Goal: Check status: Check status

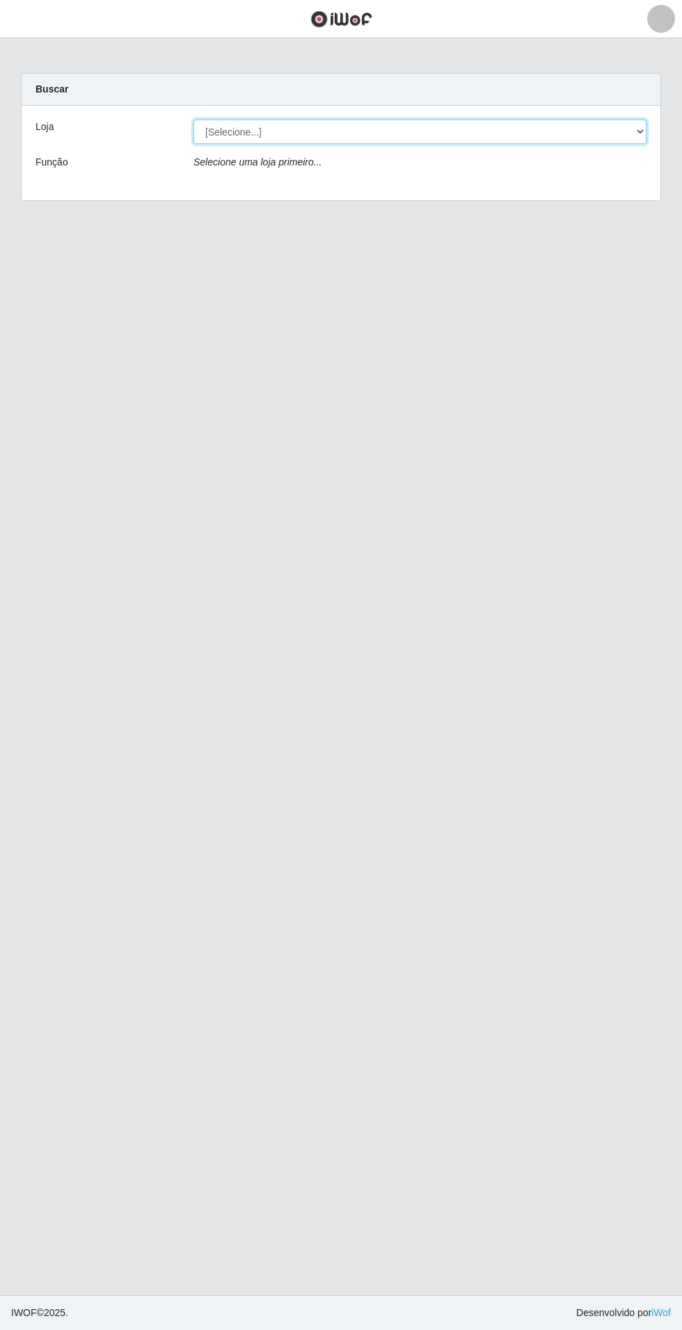
click at [316, 132] on select "[Selecione...] Atacado Vem - Loja 31 [GEOGRAPHIC_DATA]" at bounding box center [419, 132] width 453 height 24
select select "437"
click at [193, 120] on select "[Selecione...] Atacado Vem - Loja 31 [GEOGRAPHIC_DATA]" at bounding box center [419, 132] width 453 height 24
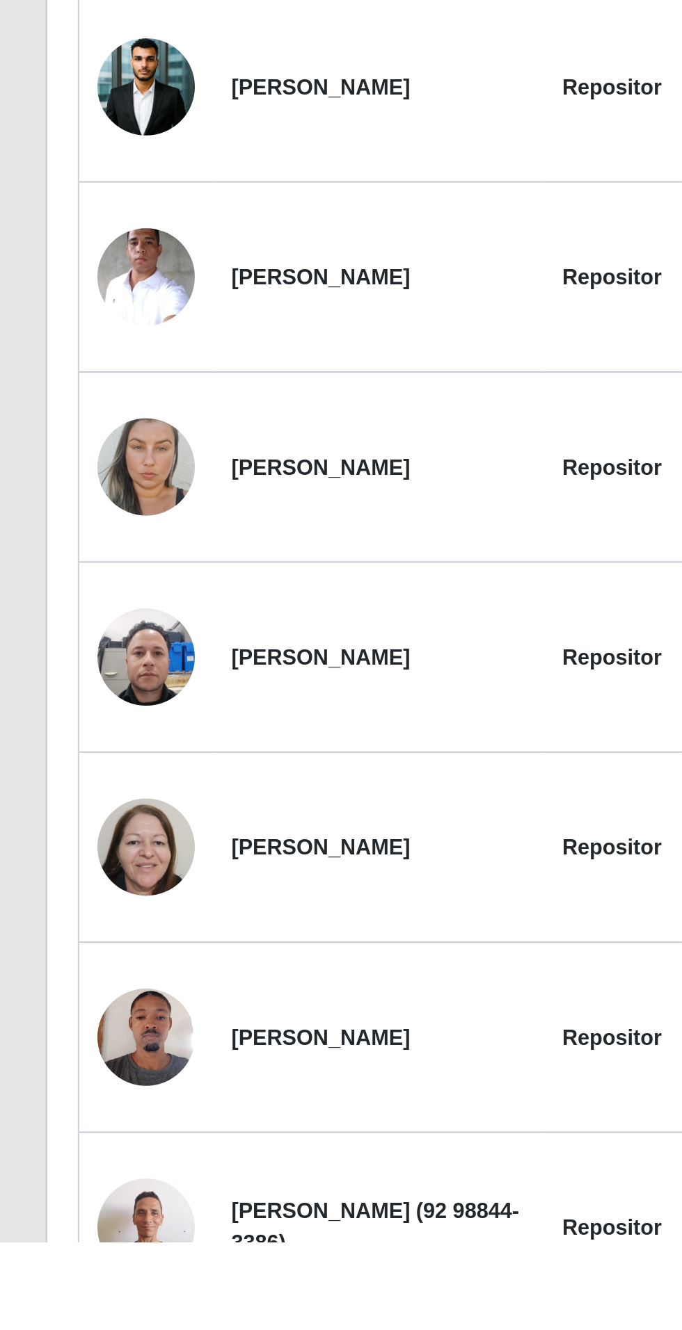
scroll to position [112, 0]
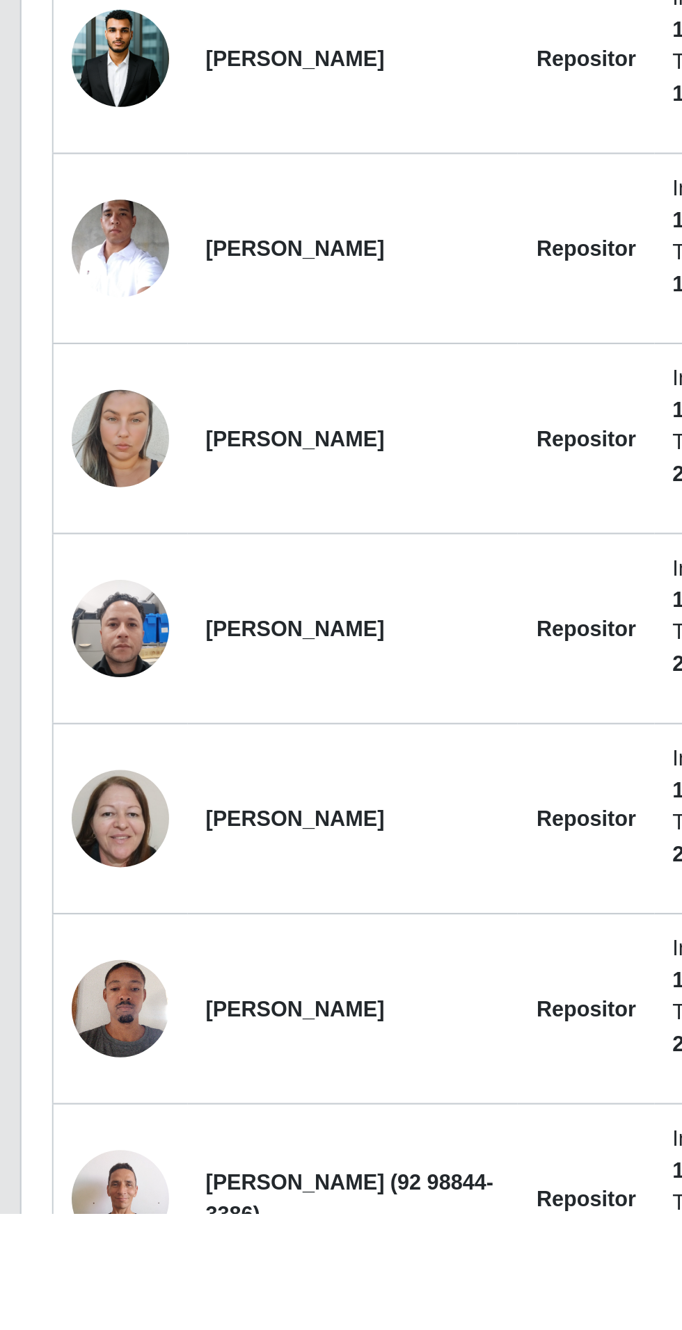
click at [51, 959] on img at bounding box center [67, 976] width 45 height 73
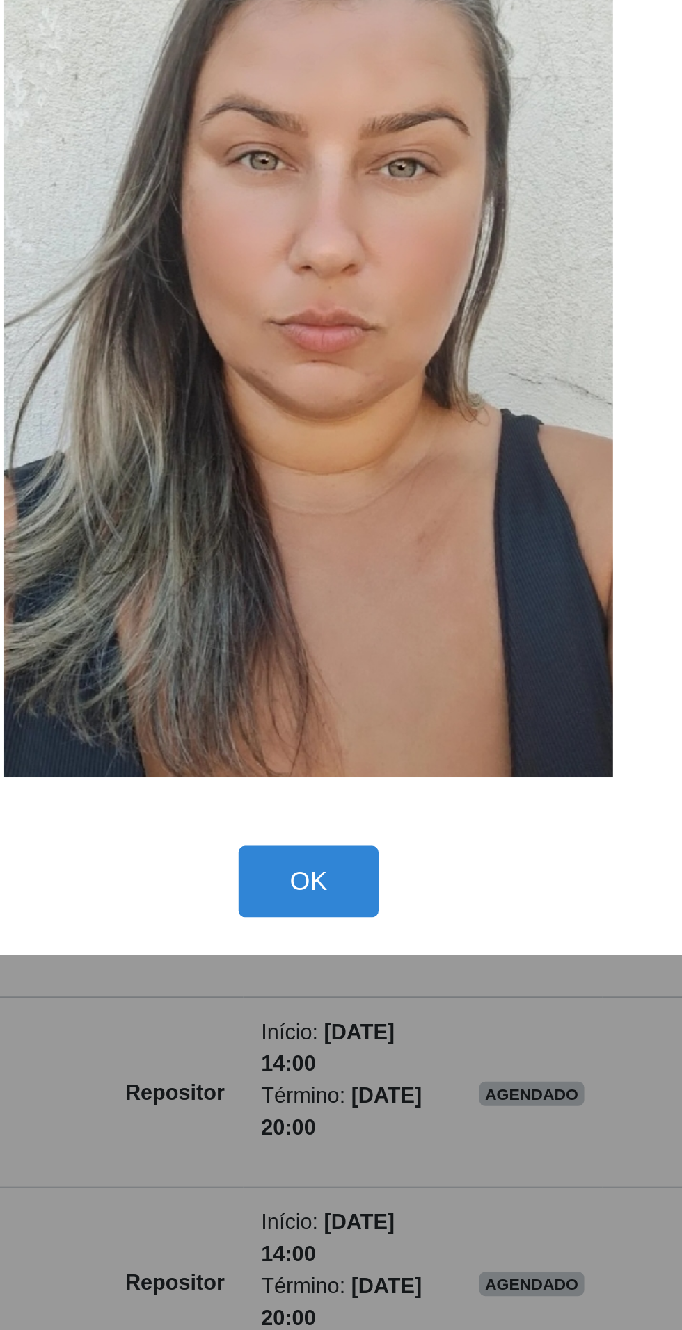
scroll to position [165, 0]
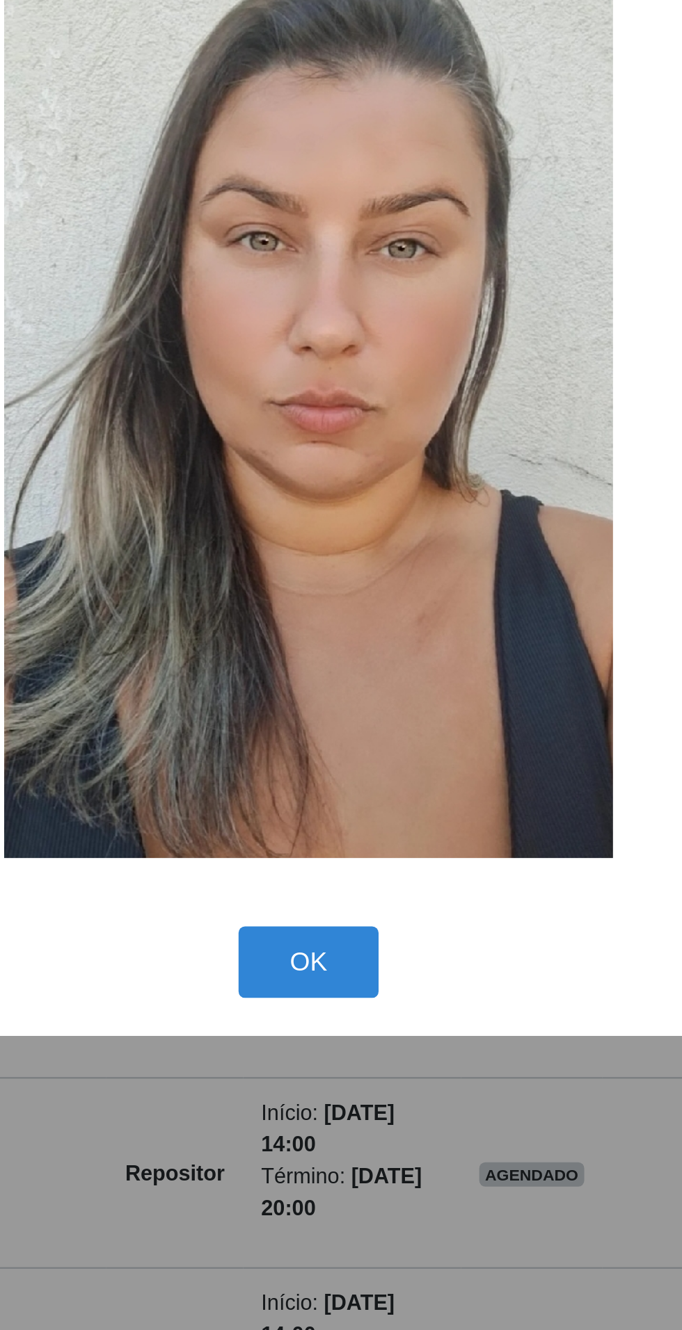
click at [302, 990] on div "× OK Cancel" at bounding box center [341, 665] width 682 height 1330
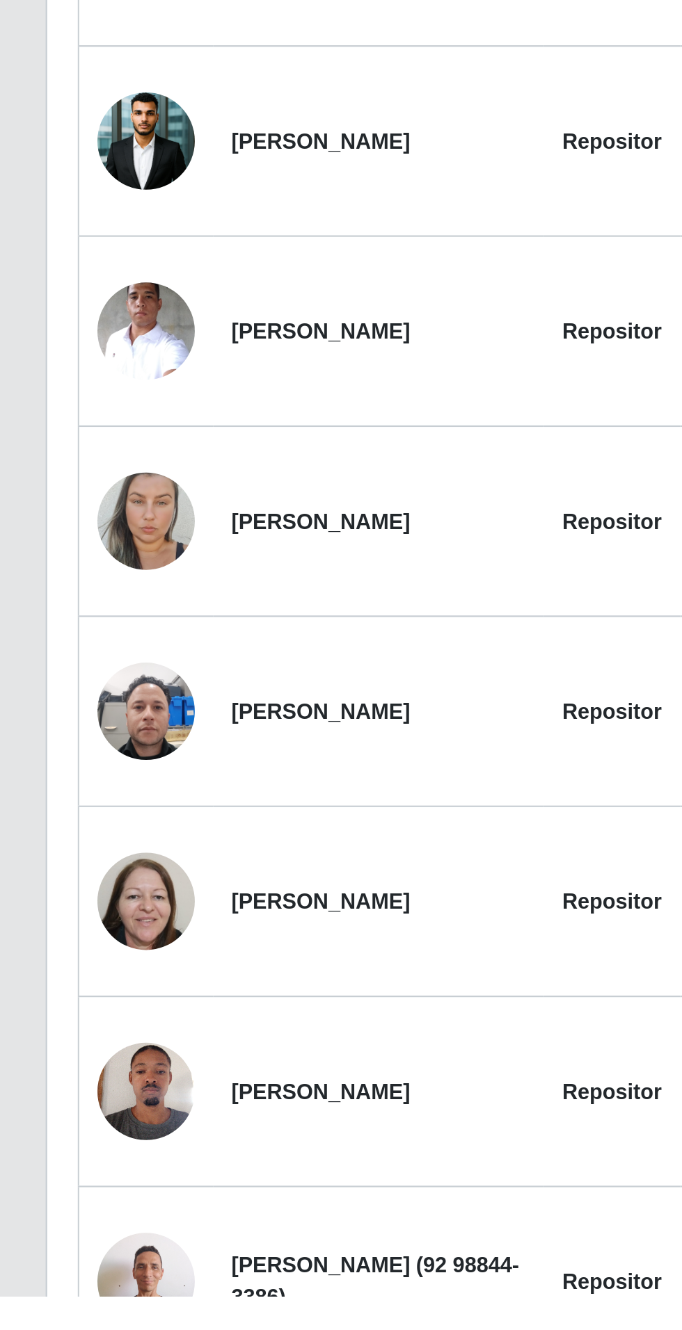
scroll to position [112, 0]
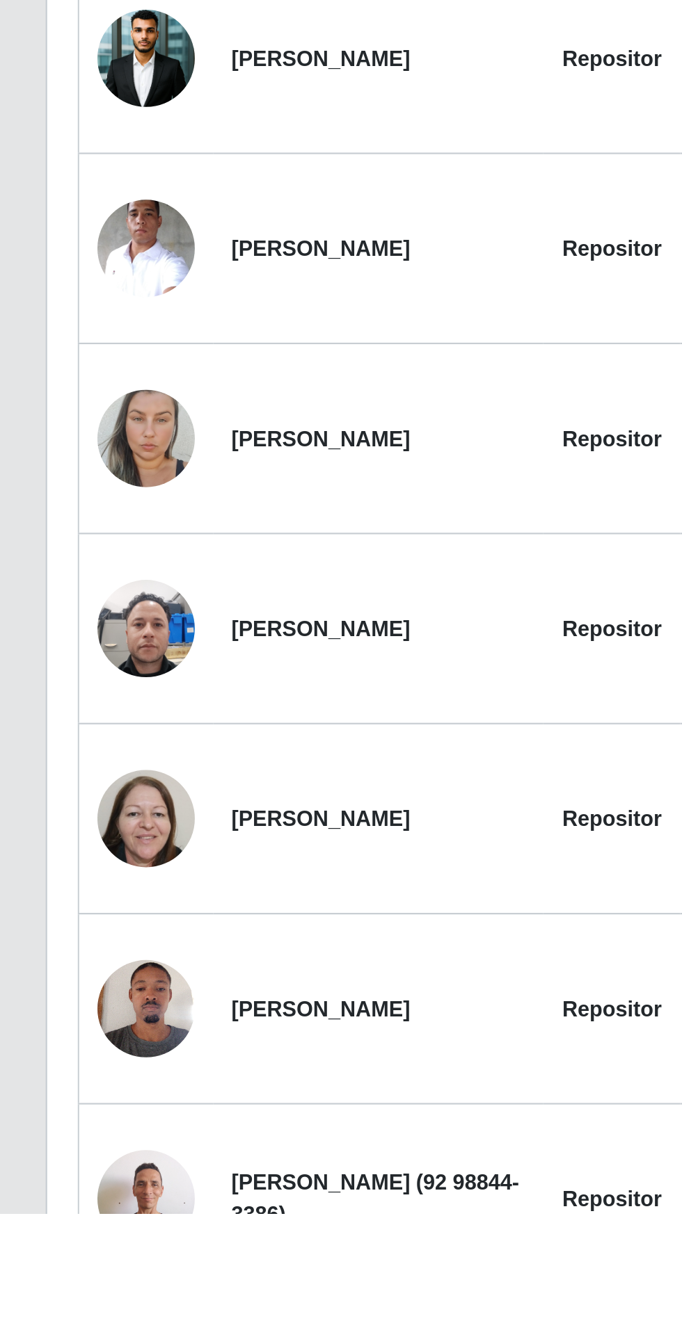
click at [61, 1237] on img at bounding box center [67, 1236] width 45 height 59
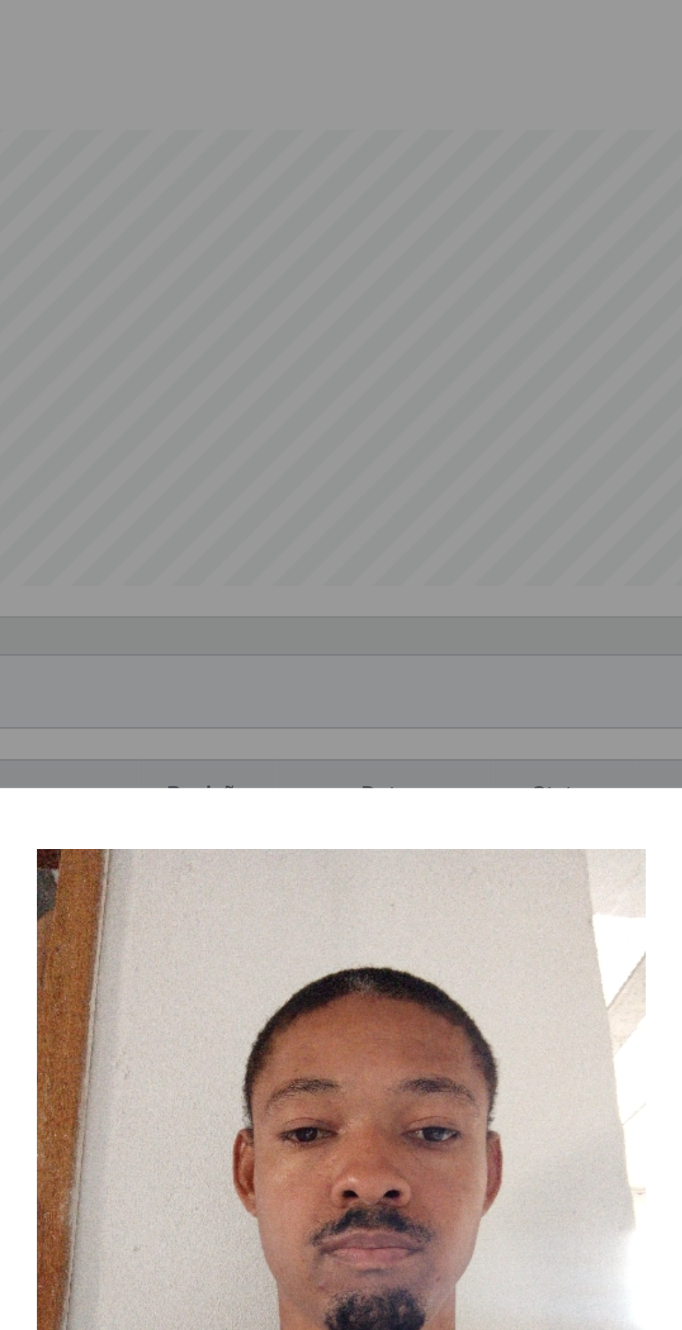
scroll to position [165, 0]
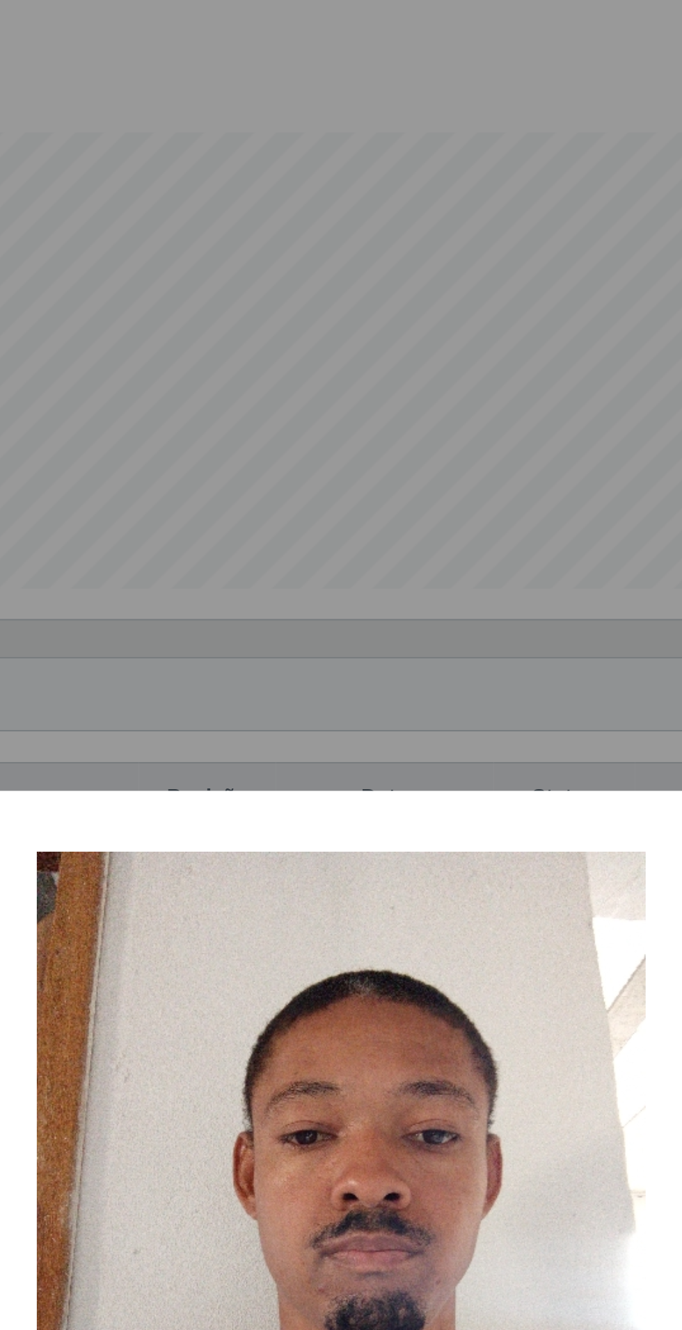
click at [250, 392] on div "× OK Cancel" at bounding box center [341, 665] width 682 height 1330
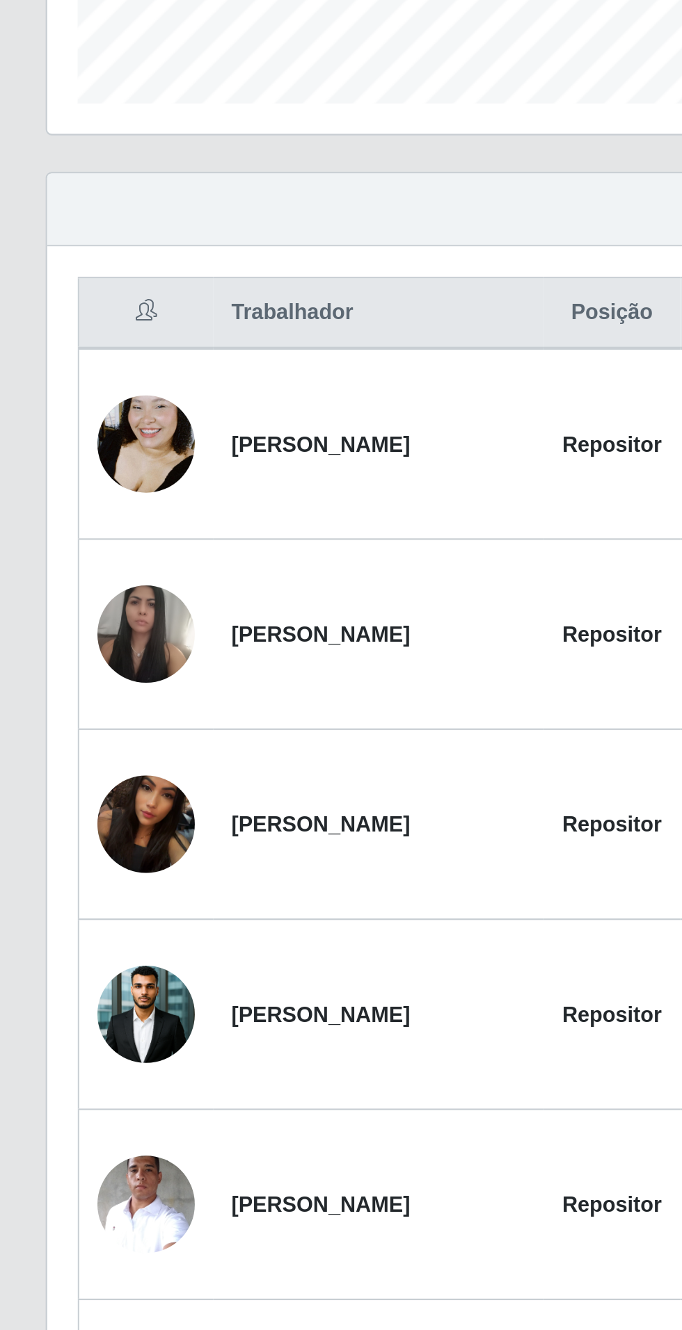
scroll to position [112, 0]
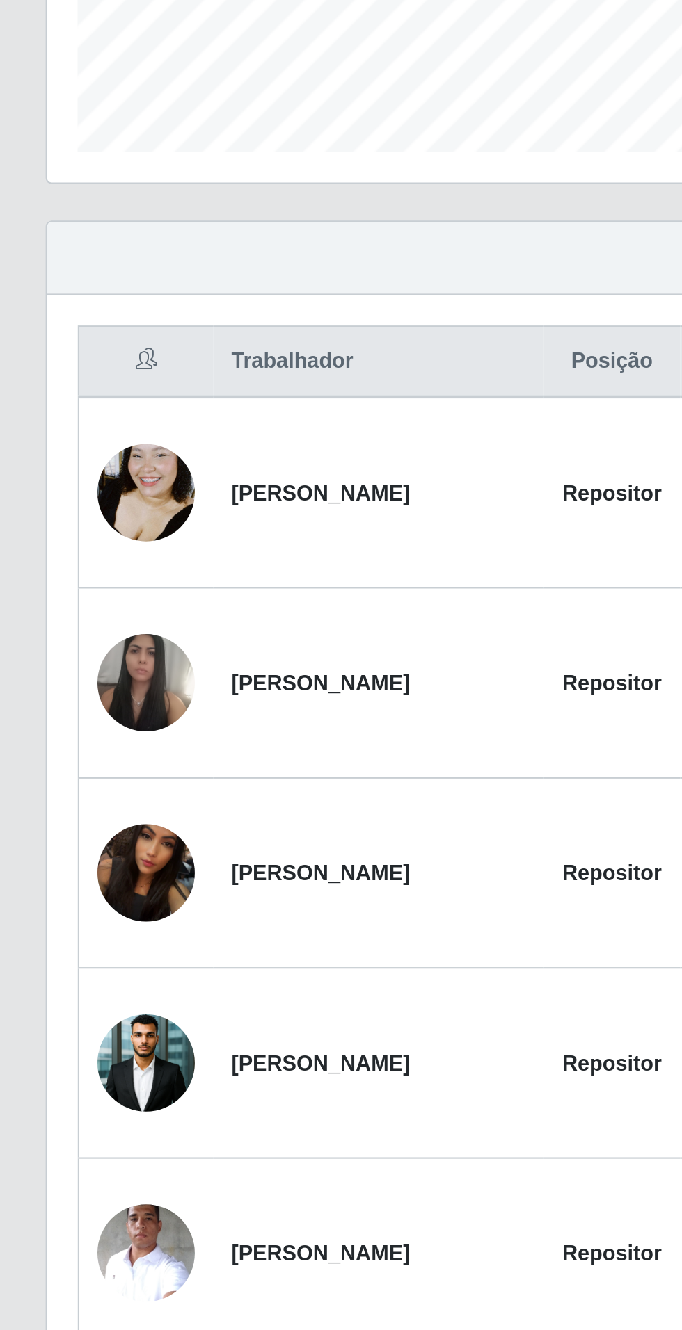
click at [54, 627] on img at bounding box center [67, 629] width 45 height 58
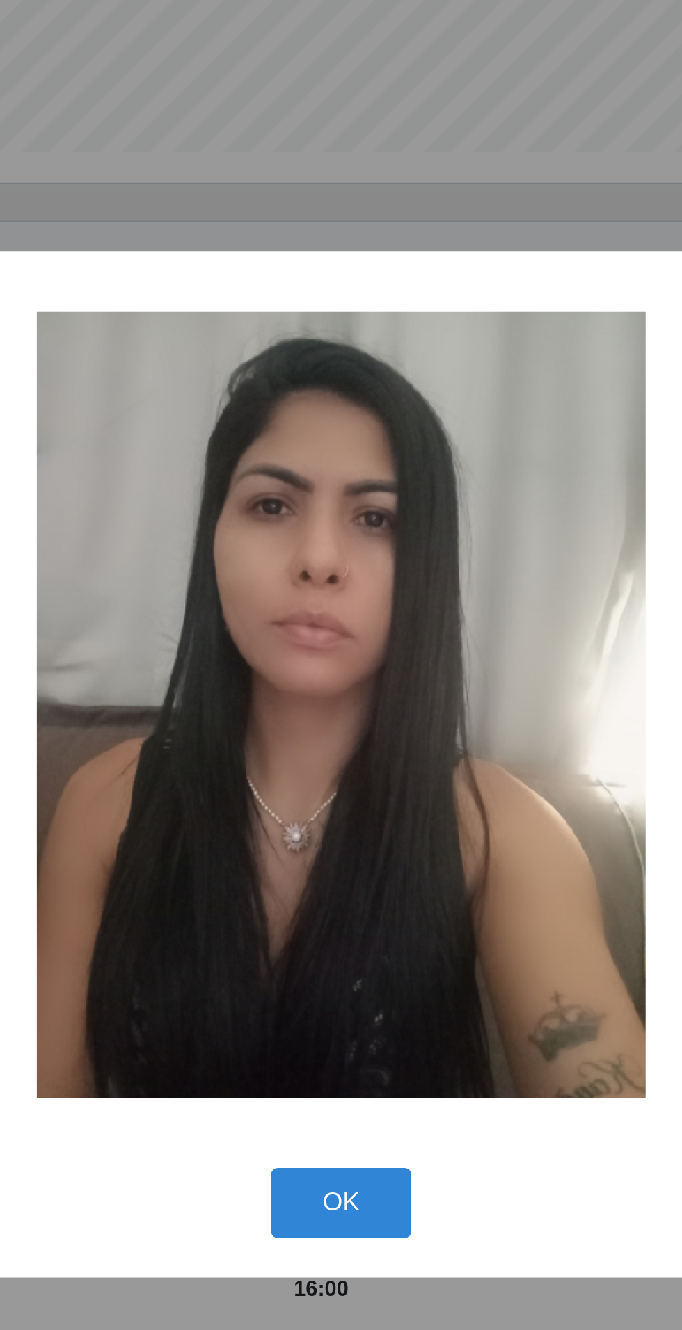
click at [248, 428] on div "× OK Cancel" at bounding box center [341, 665] width 682 height 1330
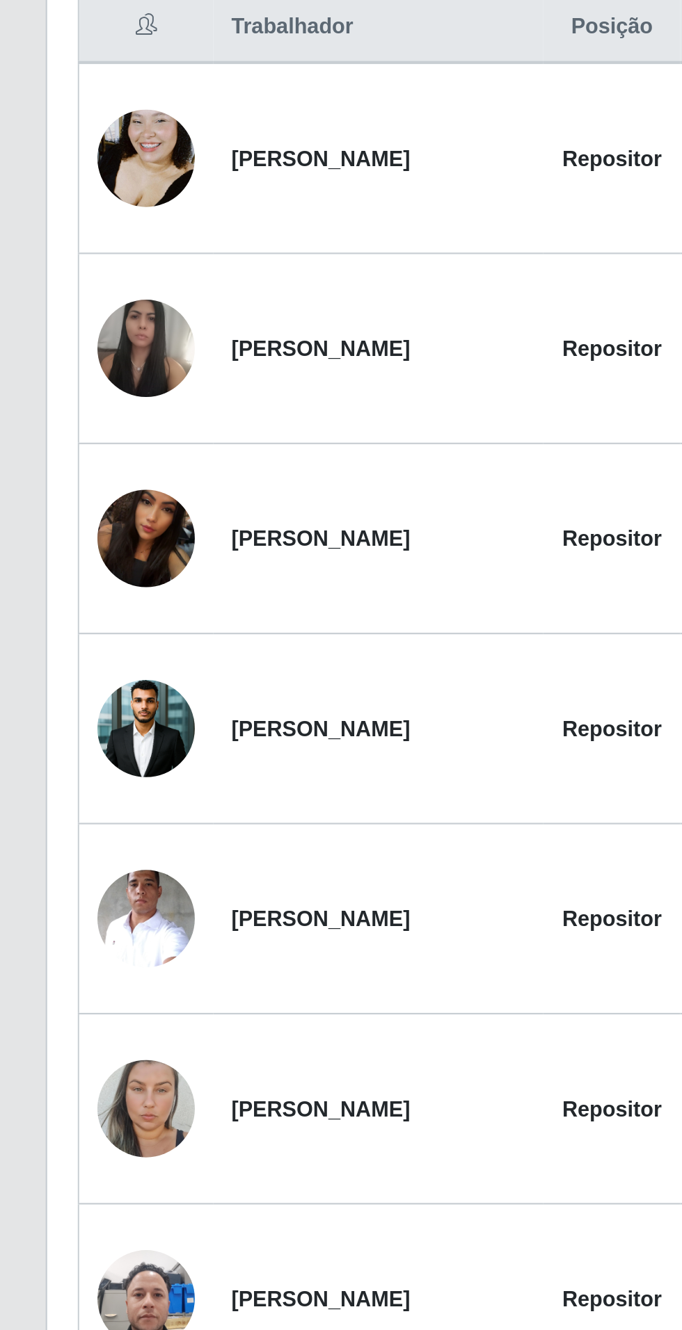
click at [62, 723] on img at bounding box center [67, 714] width 45 height 79
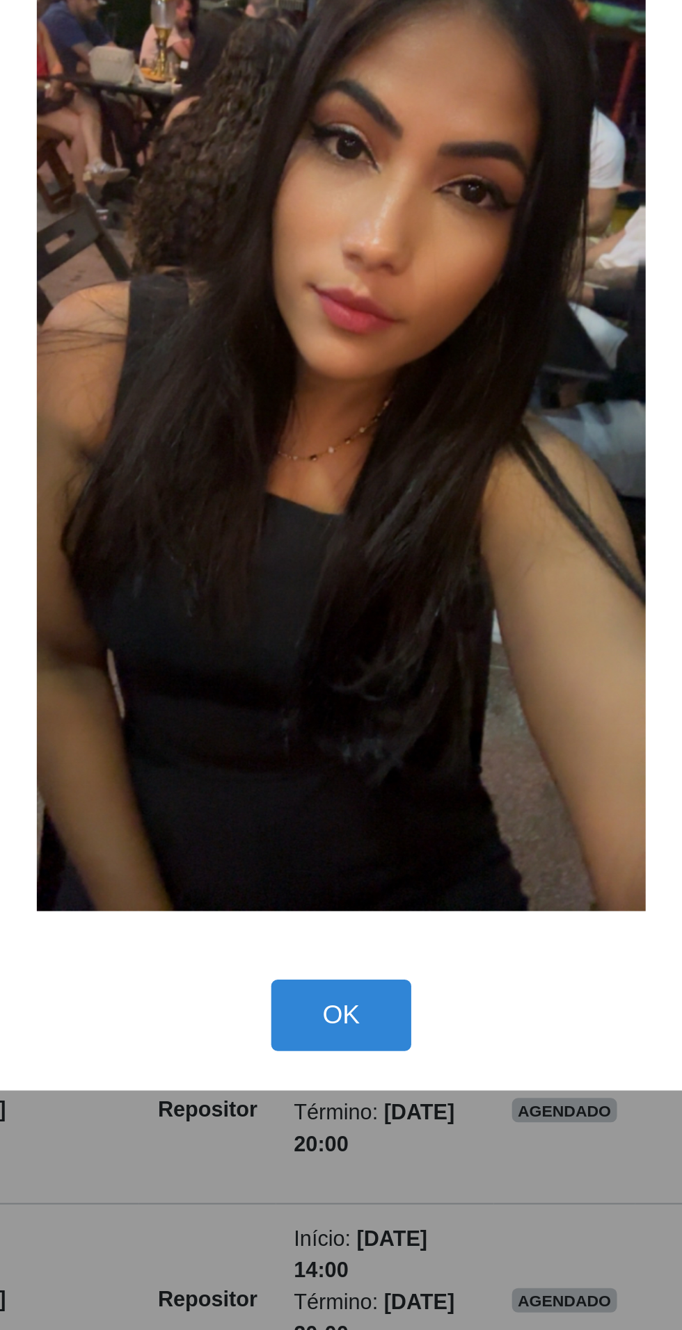
click at [316, 1002] on div "× OK Cancel" at bounding box center [341, 665] width 682 height 1330
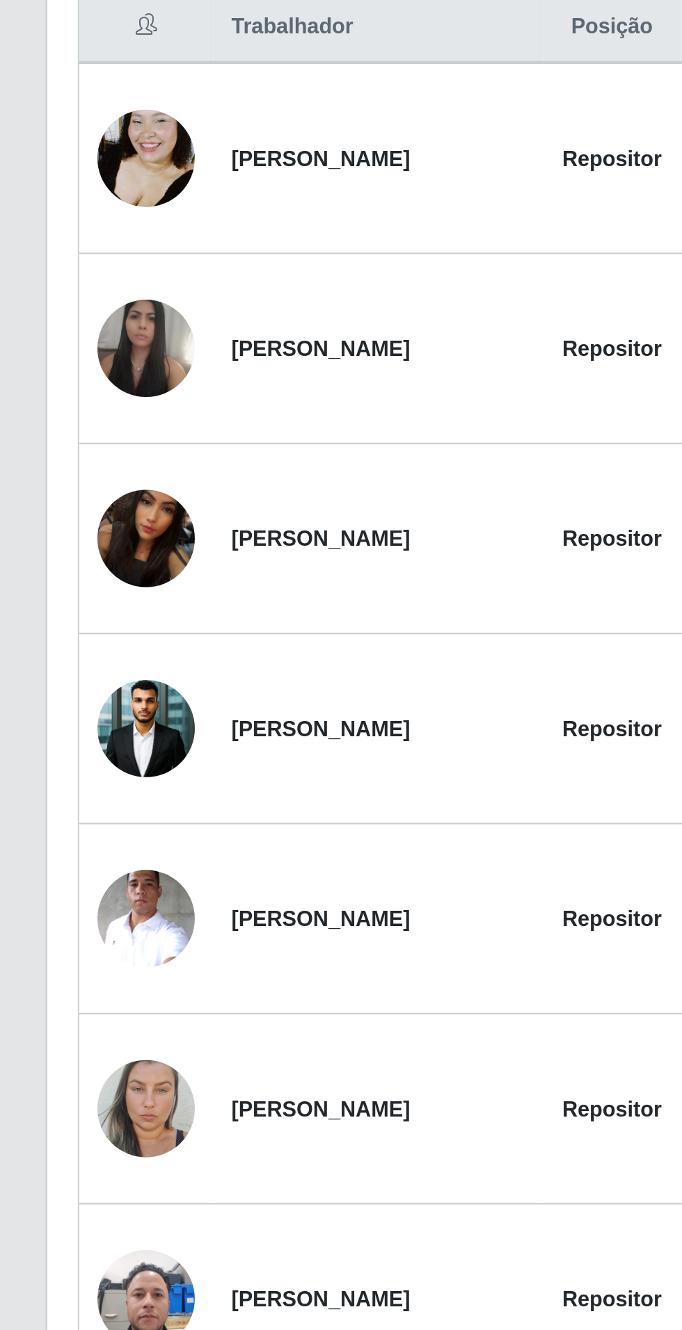
click at [65, 627] on img at bounding box center [67, 629] width 45 height 58
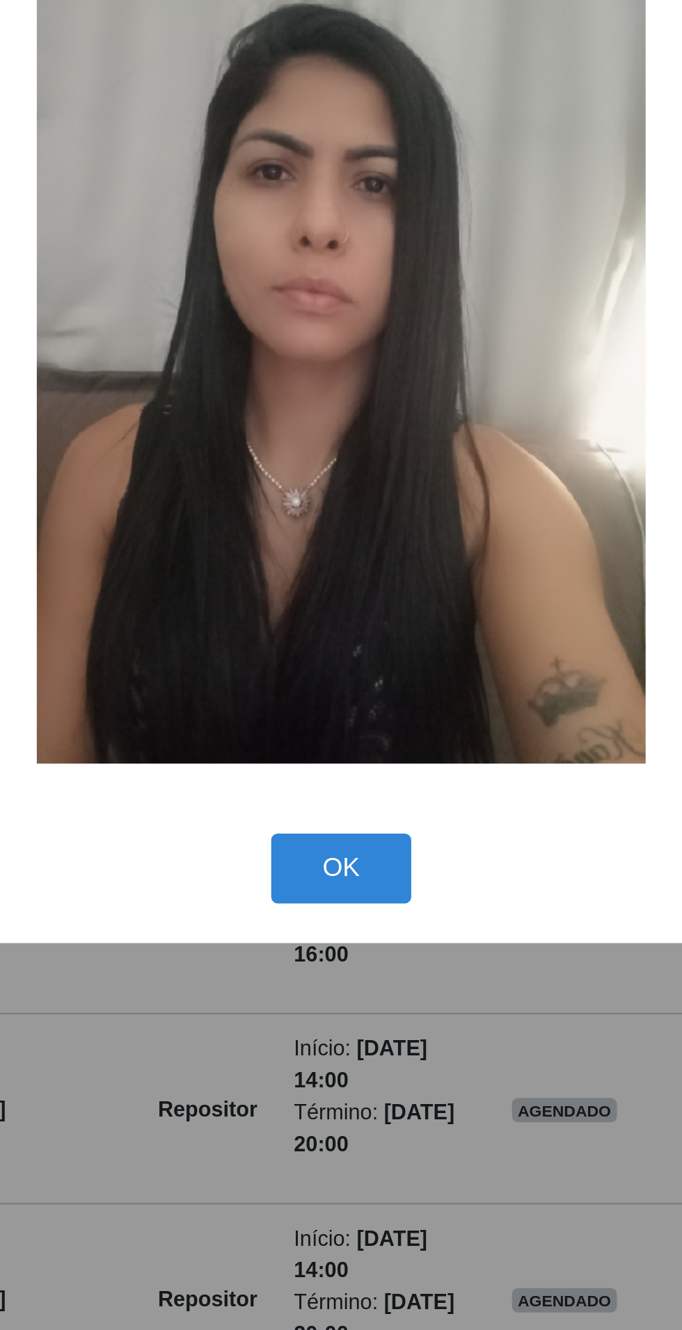
click at [259, 997] on div "× OK Cancel" at bounding box center [341, 665] width 682 height 1330
